Goal: Obtain resource: Download file/media

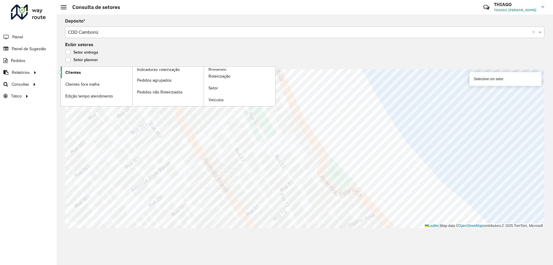
click at [117, 73] on link "Clientes" at bounding box center [96, 73] width 71 height 12
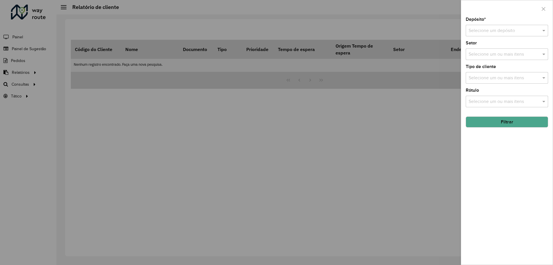
click at [505, 121] on button "Filtrar" at bounding box center [507, 121] width 82 height 11
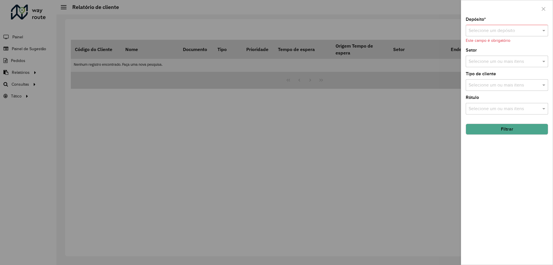
click at [476, 9] on div at bounding box center [507, 8] width 92 height 17
click at [476, 28] on input "text" at bounding box center [501, 30] width 65 height 7
click at [488, 56] on span "CDD Camboriú" at bounding box center [483, 56] width 30 height 5
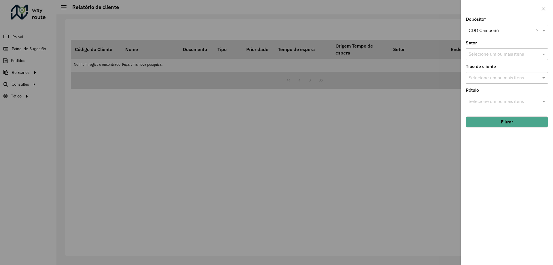
click at [441, 108] on div at bounding box center [276, 132] width 553 height 265
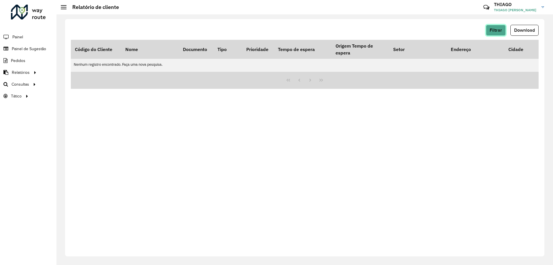
click at [488, 31] on button "Filtrar" at bounding box center [496, 30] width 20 height 11
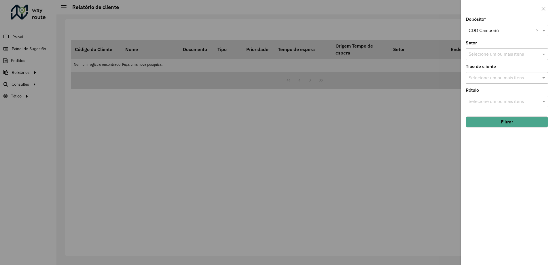
click at [513, 118] on button "Filtrar" at bounding box center [507, 121] width 82 height 11
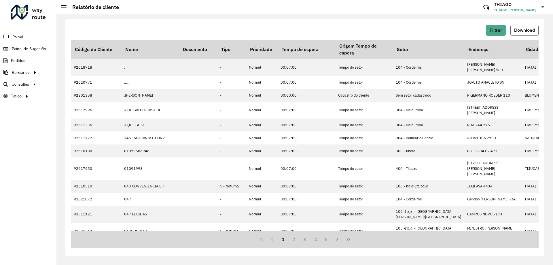
click at [528, 33] on button "Download" at bounding box center [524, 30] width 28 height 11
